Goal: Transaction & Acquisition: Purchase product/service

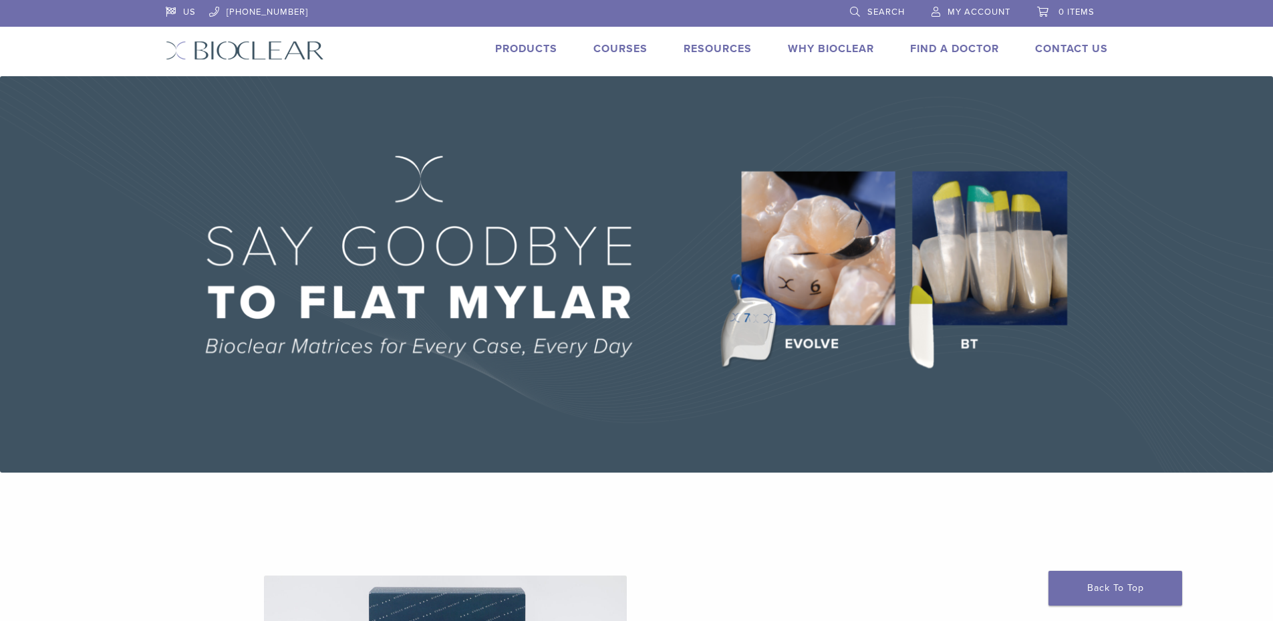
click at [522, 47] on link "Products" at bounding box center [526, 48] width 62 height 13
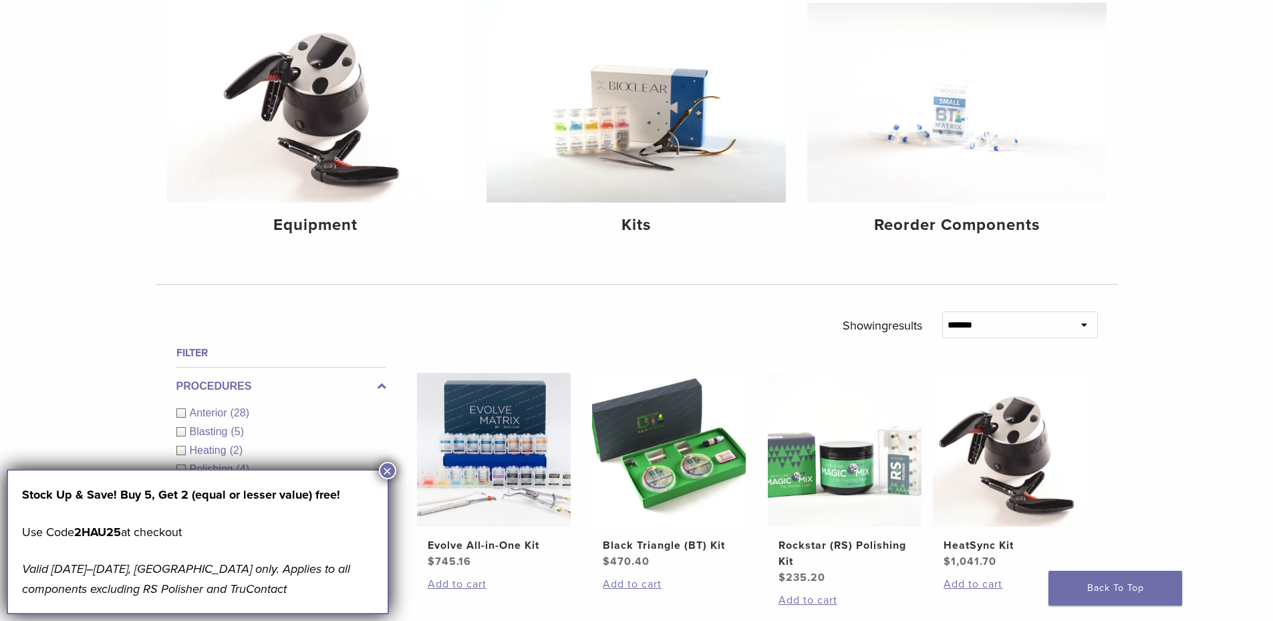
scroll to position [178, 0]
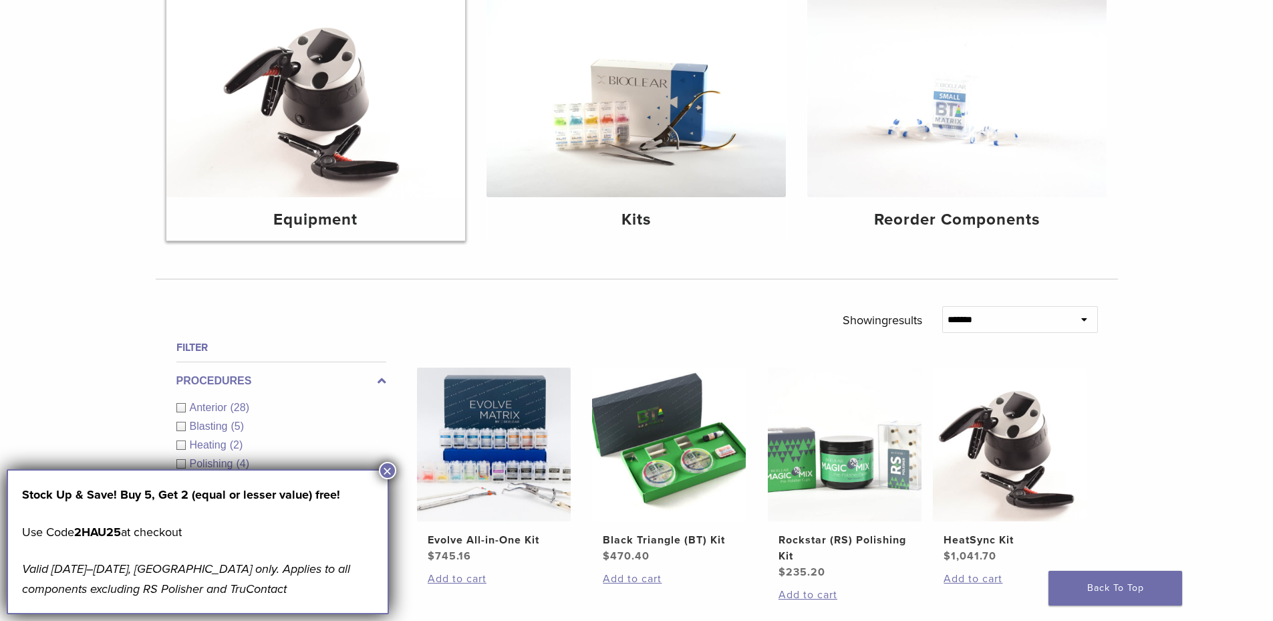
click at [323, 85] on img at bounding box center [315, 97] width 299 height 200
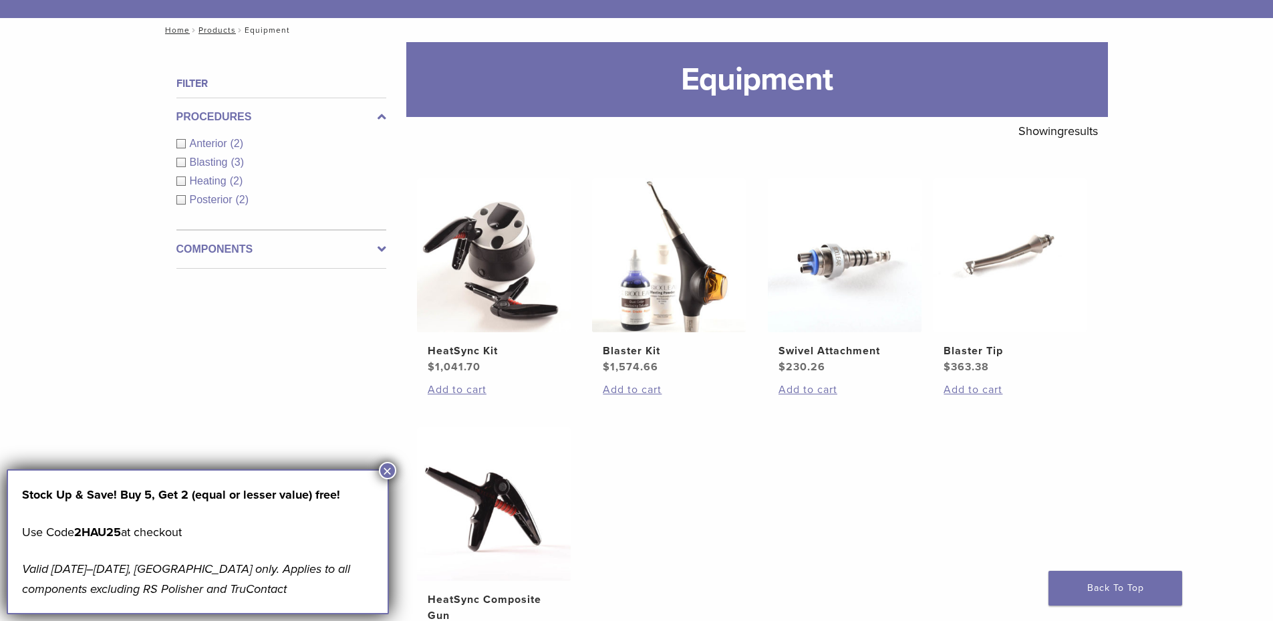
scroll to position [89, 0]
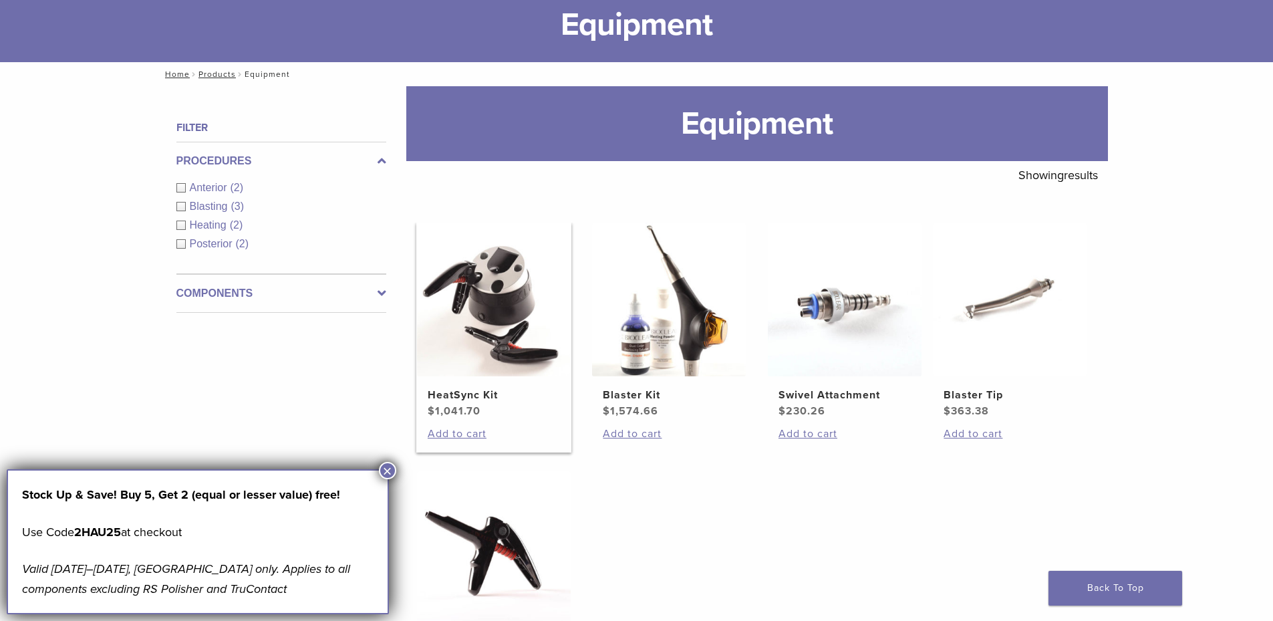
click at [482, 275] on img at bounding box center [494, 299] width 154 height 154
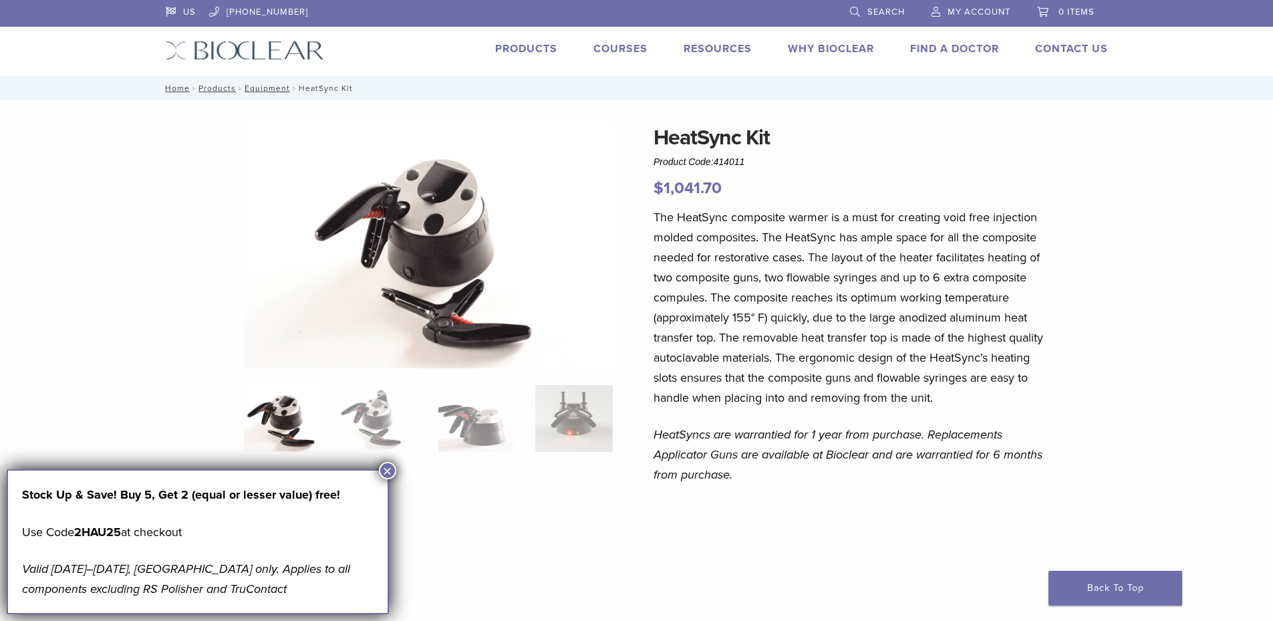
click at [387, 470] on button "×" at bounding box center [387, 470] width 17 height 17
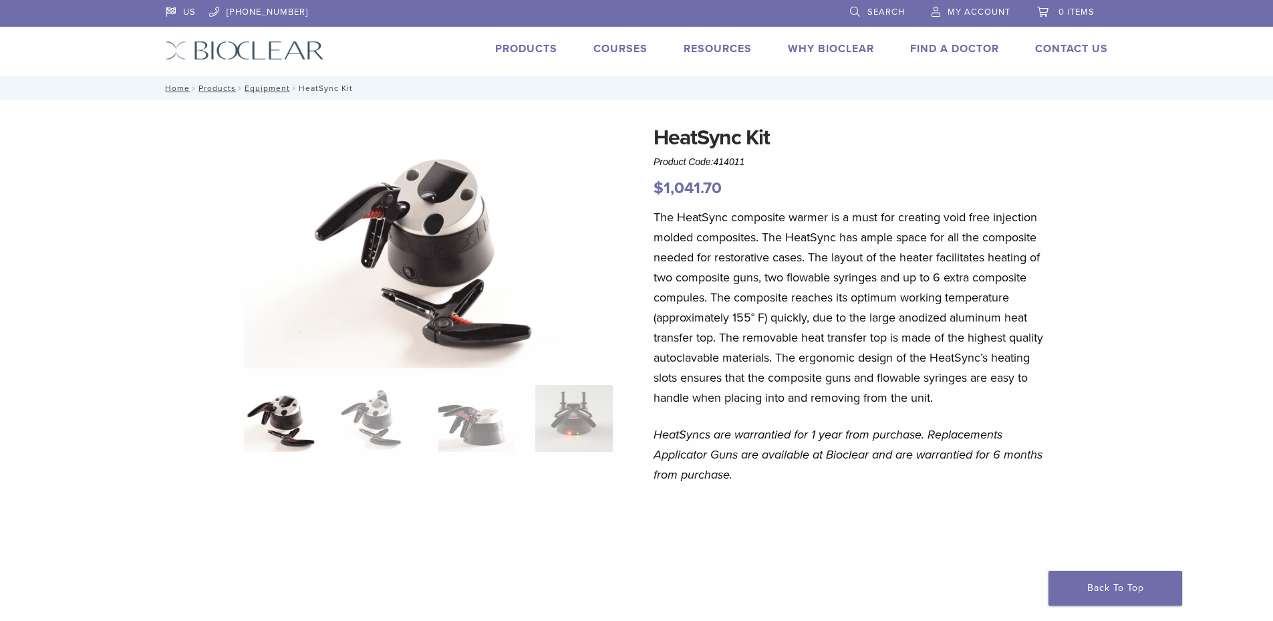
click at [760, 414] on div "The HeatSync composite warmer is a must for creating void free injection molded…" at bounding box center [849, 499] width 393 height 585
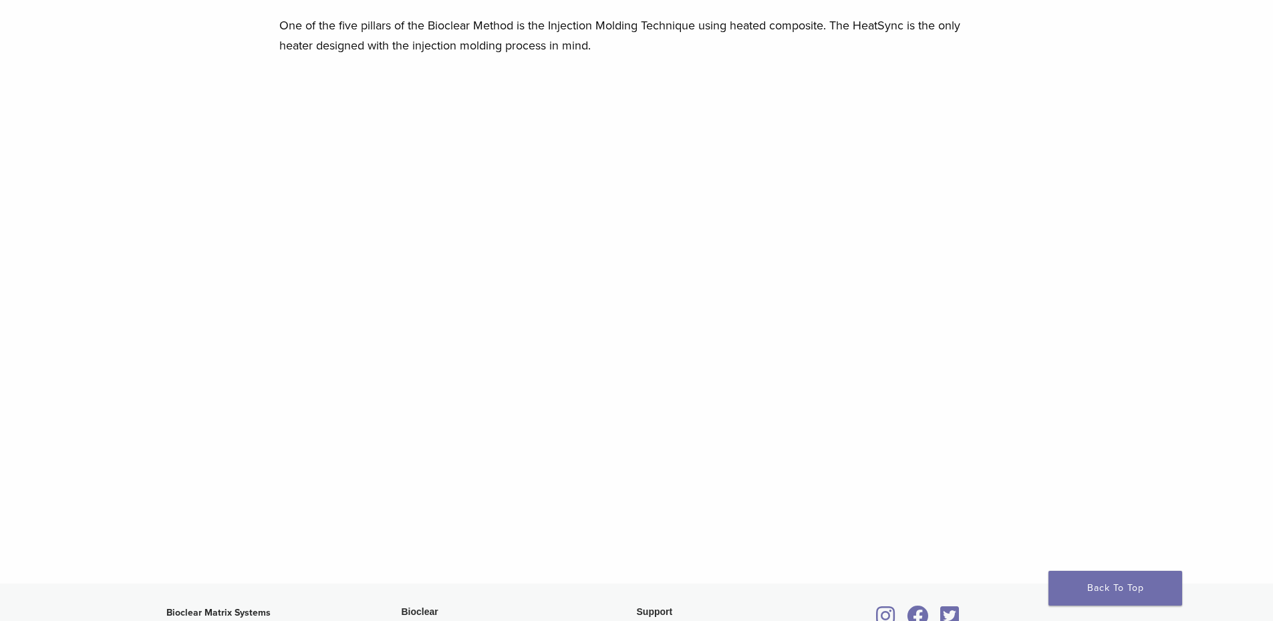
scroll to position [1069, 0]
